Goal: Transaction & Acquisition: Purchase product/service

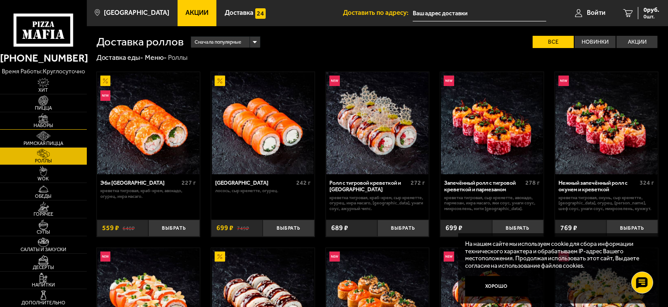
click at [42, 120] on img at bounding box center [43, 118] width 27 height 10
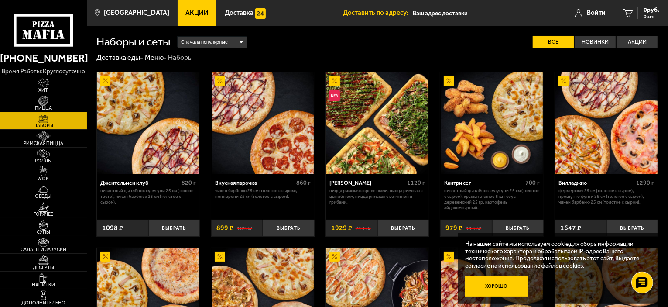
click at [504, 287] on button "Хорошо" at bounding box center [496, 286] width 63 height 21
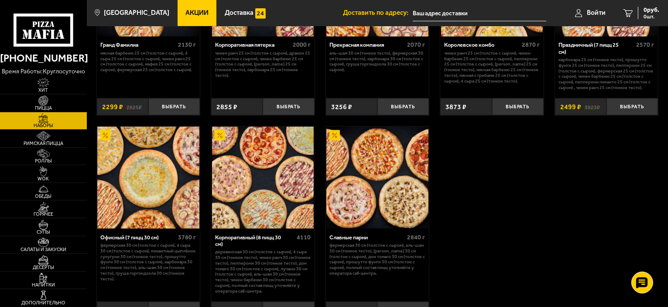
scroll to position [993, 0]
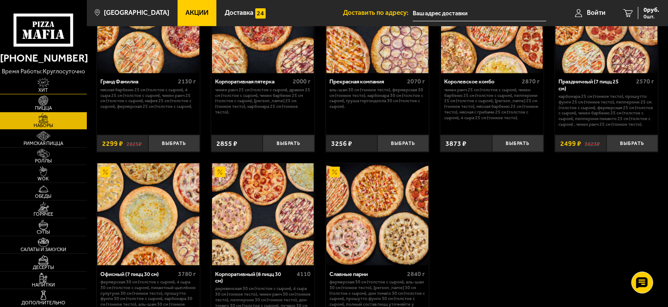
click at [42, 82] on img at bounding box center [43, 83] width 27 height 10
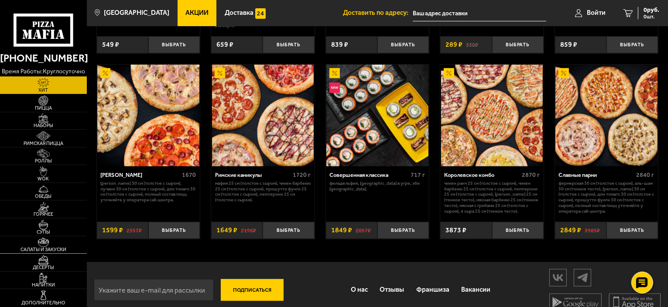
scroll to position [400, 0]
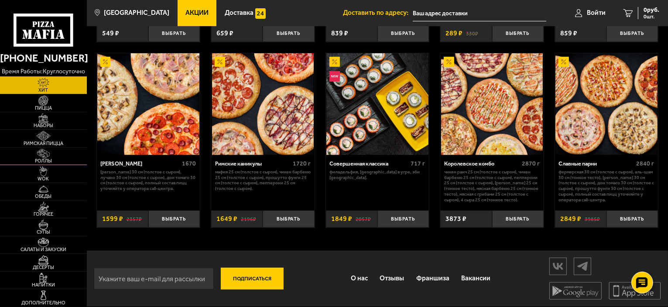
click at [46, 157] on img at bounding box center [43, 154] width 27 height 10
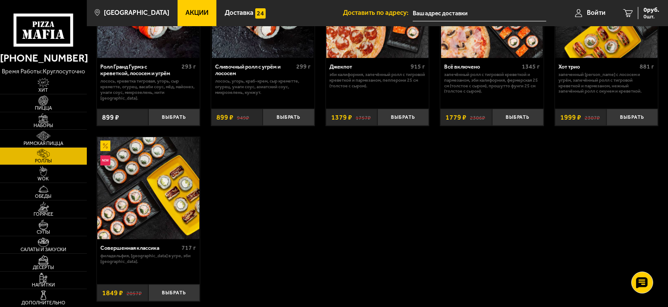
scroll to position [480, 0]
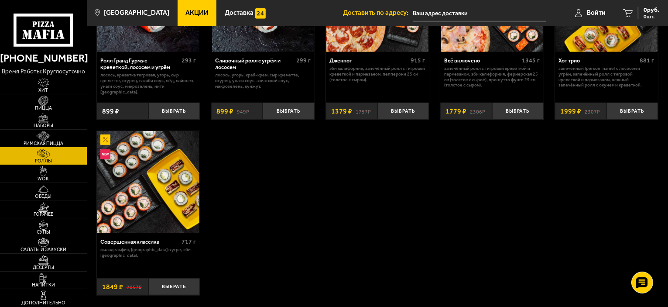
click at [42, 142] on span "Римская пицца" at bounding box center [43, 143] width 87 height 5
